Goal: Find specific page/section: Find specific page/section

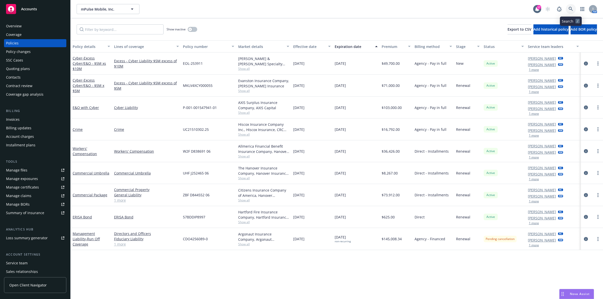
click at [212, 11] on link at bounding box center [571, 9] width 10 height 10
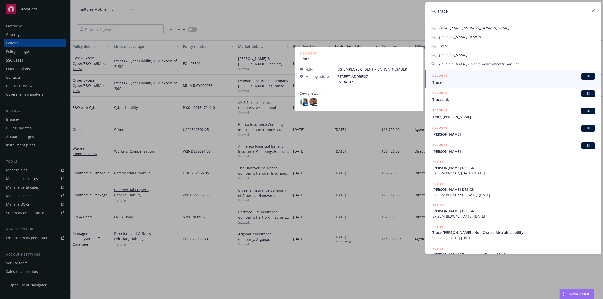
type input "trace"
click at [212, 82] on span "Trace" at bounding box center [513, 82] width 163 height 5
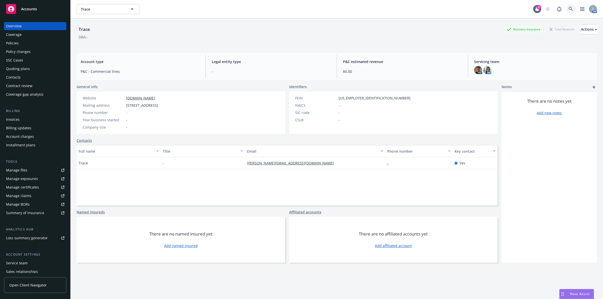
click at [212, 8] on link at bounding box center [571, 9] width 10 height 10
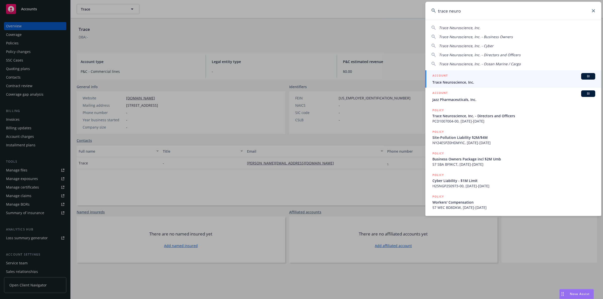
type input "trace neuro"
click at [212, 80] on span "Trace Neuroscience, Inc." at bounding box center [513, 82] width 163 height 5
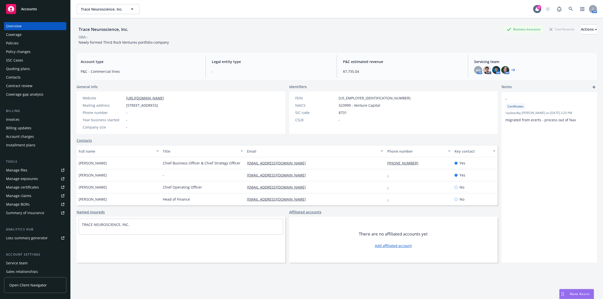
click at [36, 42] on div "Policies" at bounding box center [35, 43] width 58 height 8
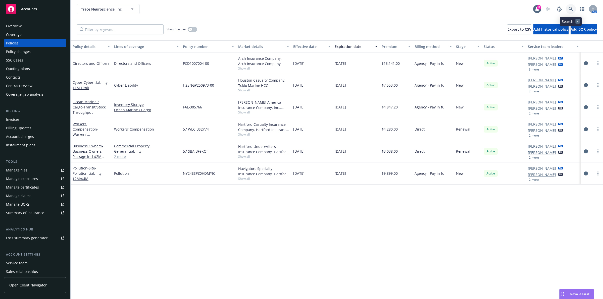
click at [212, 8] on icon at bounding box center [571, 9] width 5 height 5
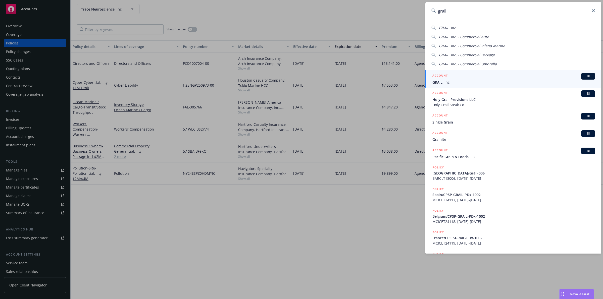
type input "grail"
click at [212, 77] on div "ACCOUNT BI" at bounding box center [513, 76] width 163 height 7
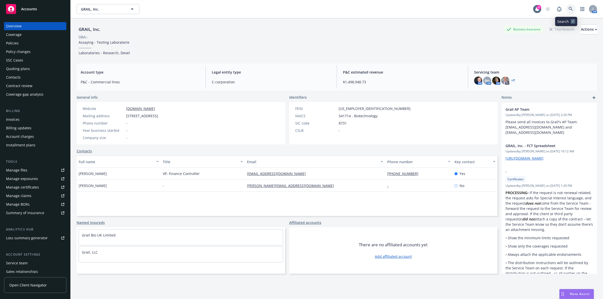
click at [212, 10] on link at bounding box center [571, 9] width 10 height 10
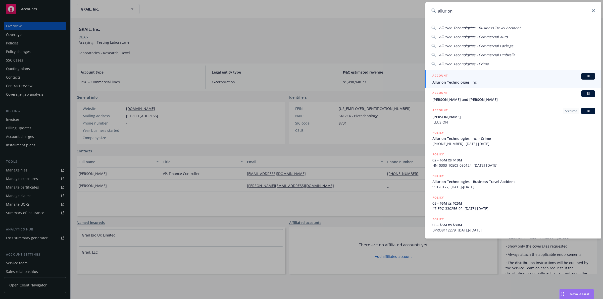
type input "allurion"
click at [212, 78] on div "ACCOUNT BI" at bounding box center [513, 76] width 163 height 7
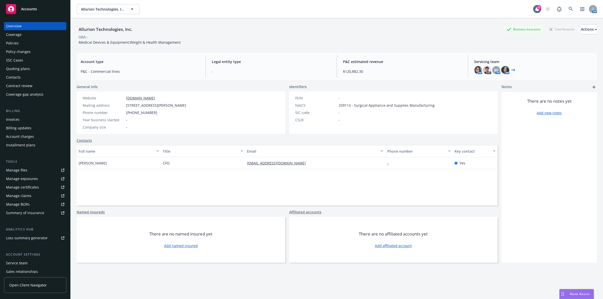
click at [212, 70] on link "+ 4" at bounding box center [513, 70] width 4 height 3
